Goal: Information Seeking & Learning: Check status

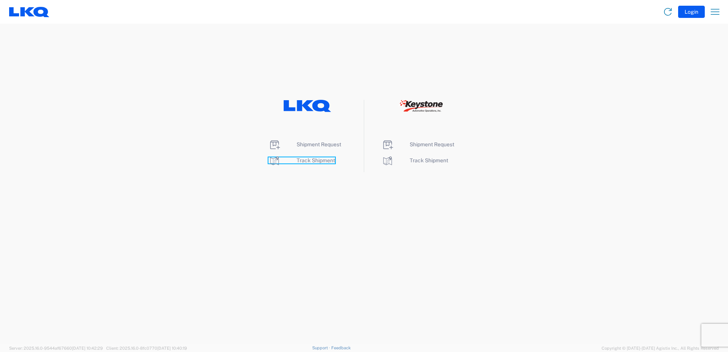
click at [304, 161] on span "Track Shipment" at bounding box center [316, 160] width 38 height 6
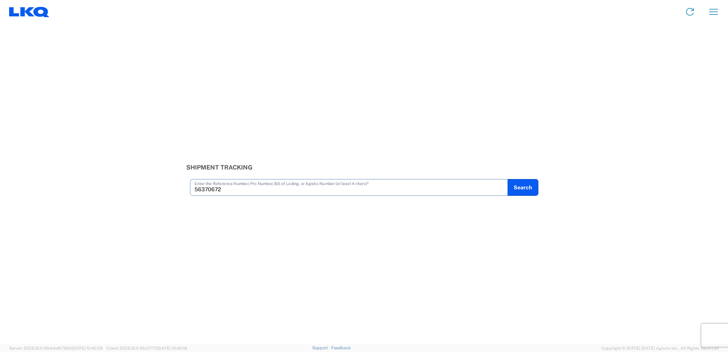
type input "56370672"
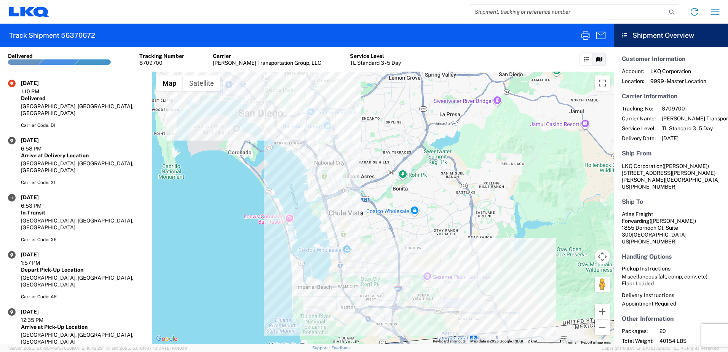
click at [519, 10] on input "search" at bounding box center [567, 12] width 197 height 14
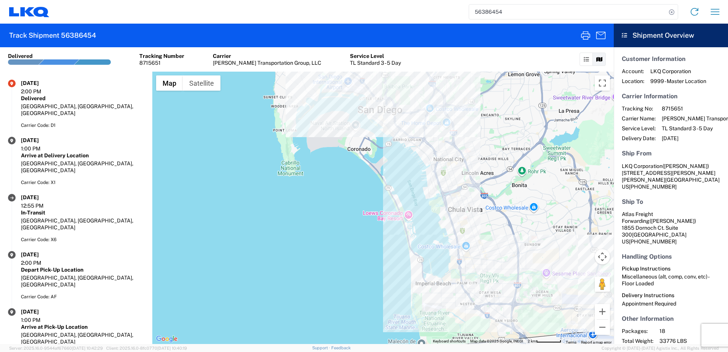
drag, startPoint x: 507, startPoint y: 10, endPoint x: 284, endPoint y: -26, distance: 225.7
click at [284, 0] on html "56386454 Home Shipment request Shipment tracking Track Shipment 56386454 Shipme…" at bounding box center [364, 176] width 728 height 352
type input "56401885"
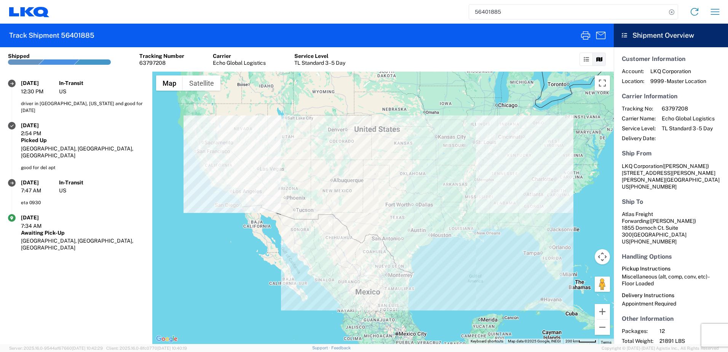
click at [185, 16] on div "56401885 Home Shipment request Shipment tracking" at bounding box center [387, 12] width 676 height 18
